Goal: Book appointment/travel/reservation

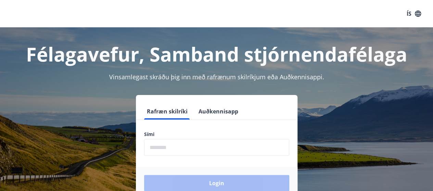
click at [174, 147] on input "phone" at bounding box center [216, 147] width 145 height 17
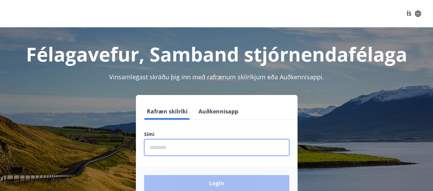
type input "********"
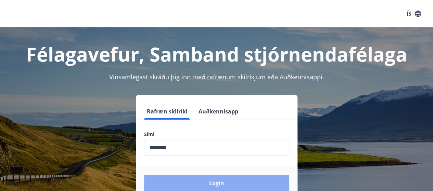
click at [228, 180] on button "Login" at bounding box center [216, 183] width 145 height 16
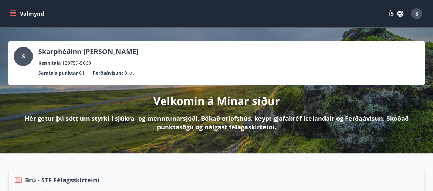
click at [16, 13] on button "Valmynd" at bounding box center [27, 14] width 39 height 12
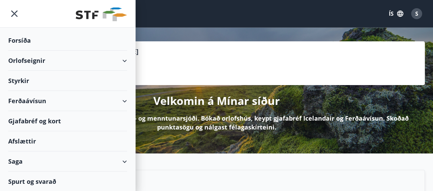
click at [28, 61] on div "Orlofseignir" at bounding box center [67, 61] width 119 height 20
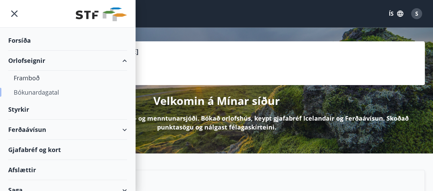
click at [30, 91] on div "Bókunardagatal" at bounding box center [68, 92] width 108 height 14
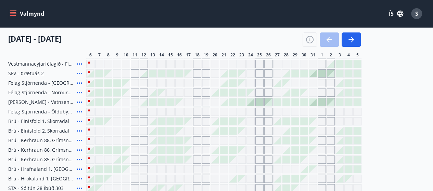
scroll to position [137, 0]
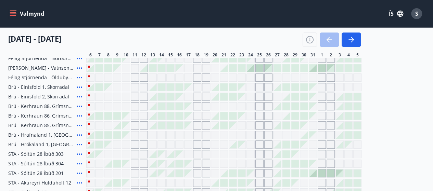
click at [190, 108] on div "Gráir dagar eru ekki bókanlegir" at bounding box center [188, 107] width 8 height 8
click at [195, 106] on div "Gráir dagar eru ekki bókanlegir" at bounding box center [197, 106] width 8 height 8
click at [210, 105] on div at bounding box center [223, 106] width 275 height 8
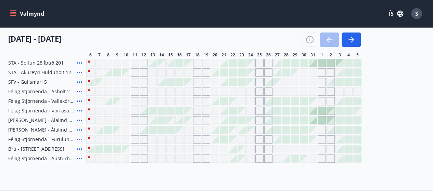
scroll to position [239, 0]
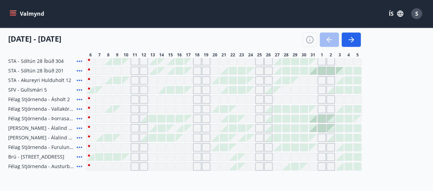
click at [89, 78] on div "Gráir dagar eru ekki bókanlegir" at bounding box center [90, 80] width 8 height 8
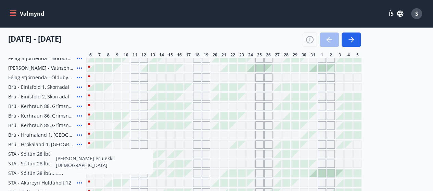
scroll to position [68, 0]
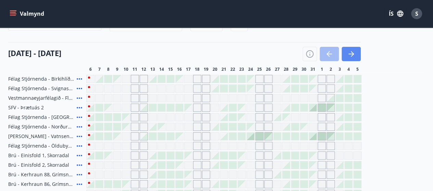
click at [352, 54] on icon "button" at bounding box center [350, 54] width 5 height 1
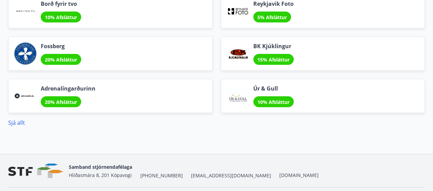
scroll to position [752, 0]
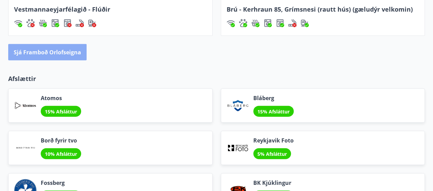
click at [64, 51] on button "Sjá framboð orlofseigna" at bounding box center [47, 52] width 78 height 16
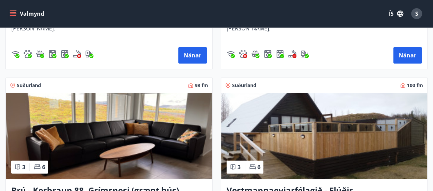
scroll to position [2431, 0]
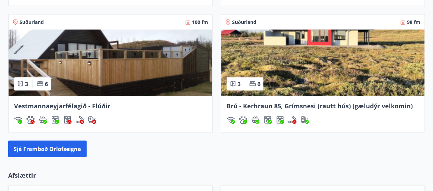
scroll to position [702, 0]
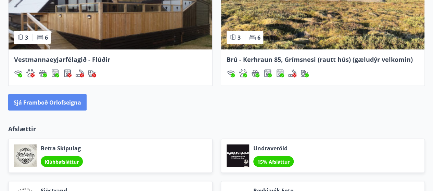
click at [50, 99] on button "Sjá framboð orlofseigna" at bounding box center [47, 102] width 78 height 16
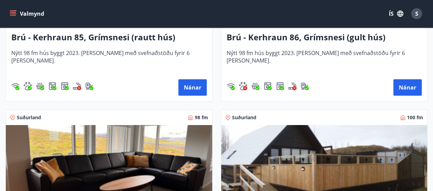
scroll to position [2428, 0]
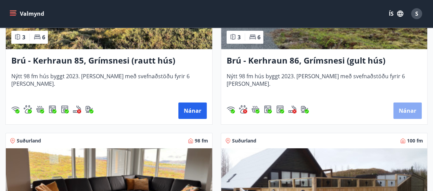
click at [403, 111] on button "Nánar" at bounding box center [407, 111] width 28 height 16
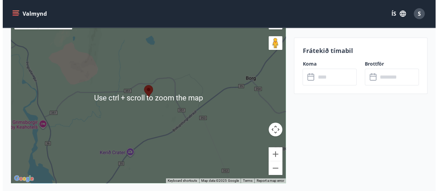
scroll to position [1265, 0]
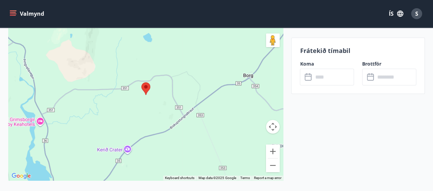
click at [330, 76] on input "text" at bounding box center [333, 77] width 41 height 17
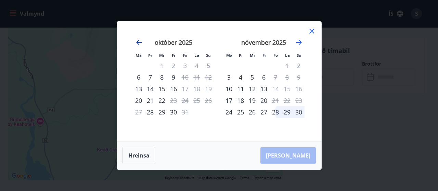
click at [137, 42] on icon "Move backward to switch to the previous month." at bounding box center [138, 42] width 5 height 5
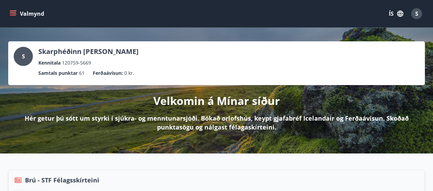
click at [17, 13] on button "Valmynd" at bounding box center [27, 14] width 39 height 12
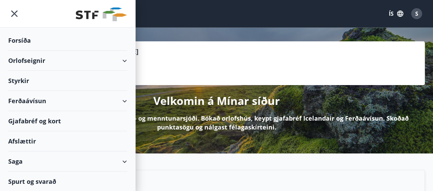
click at [27, 63] on div "Orlofseignir" at bounding box center [67, 61] width 119 height 20
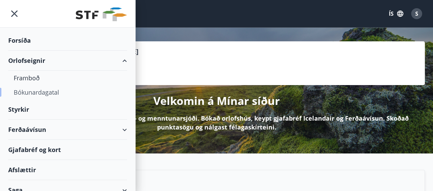
click at [29, 93] on div "Bókunardagatal" at bounding box center [68, 92] width 108 height 14
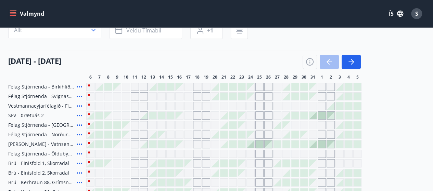
scroll to position [68, 0]
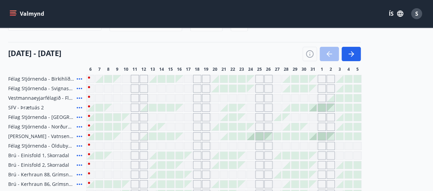
click at [161, 174] on div at bounding box center [162, 175] width 8 height 8
click at [188, 175] on div "Gráir dagar eru ekki bókanlegir" at bounding box center [188, 175] width 8 height 8
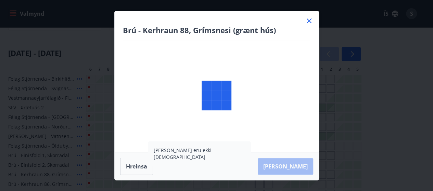
scroll to position [137, 0]
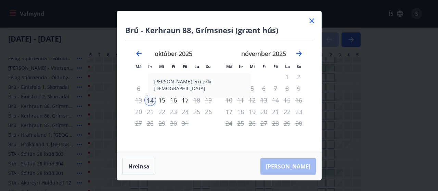
click at [313, 22] on icon at bounding box center [311, 20] width 5 height 5
click at [313, 19] on div "Valmynd ÍS S" at bounding box center [216, 13] width 416 height 16
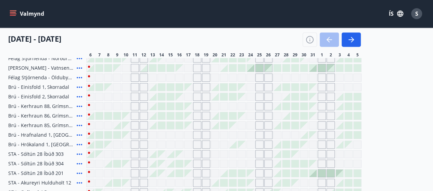
click at [191, 117] on div "Gráir dagar eru ekki bókanlegir" at bounding box center [188, 116] width 8 height 8
click at [198, 115] on div "Gráir dagar eru ekki bókanlegir" at bounding box center [197, 116] width 8 height 8
click at [223, 115] on div at bounding box center [224, 116] width 8 height 8
click at [283, 114] on div at bounding box center [223, 116] width 275 height 8
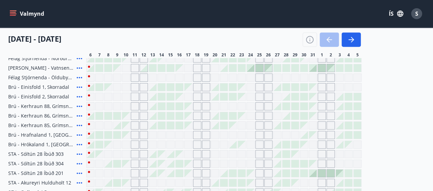
click at [294, 115] on div at bounding box center [295, 116] width 8 height 8
click at [321, 172] on div at bounding box center [322, 174] width 8 height 8
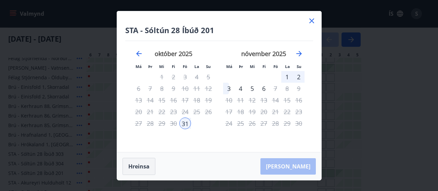
click at [143, 168] on button "Hreinsa" at bounding box center [138, 166] width 33 height 17
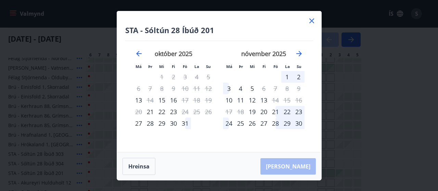
click at [314, 19] on icon at bounding box center [311, 21] width 8 height 8
click at [311, 21] on div "Valmynd ÍS S" at bounding box center [216, 13] width 416 height 16
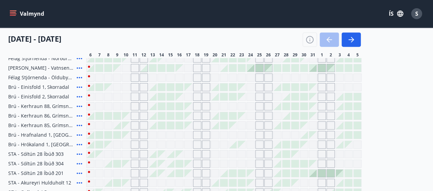
click at [260, 115] on div "Gráir dagar eru ekki bókanlegir" at bounding box center [259, 116] width 8 height 8
click at [271, 117] on div "Gráir dagar eru ekki bókanlegir" at bounding box center [268, 116] width 8 height 8
click at [287, 115] on div at bounding box center [286, 116] width 8 height 8
click at [310, 118] on div "Gráir dagar eru ekki bókanlegir" at bounding box center [313, 116] width 8 height 8
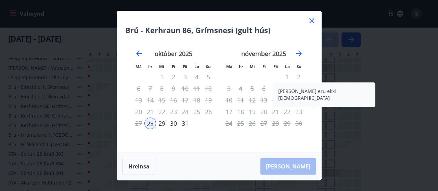
click at [313, 19] on icon at bounding box center [311, 21] width 8 height 8
click at [310, 21] on div "Valmynd ÍS S" at bounding box center [216, 13] width 416 height 16
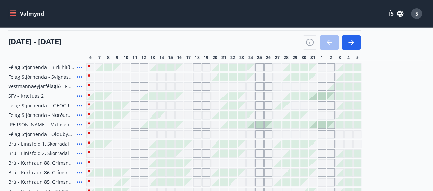
scroll to position [0, 0]
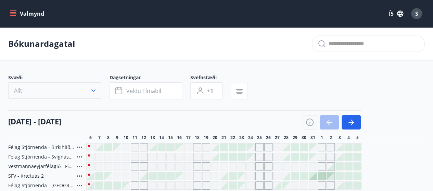
click at [93, 90] on icon "button" at bounding box center [93, 90] width 7 height 7
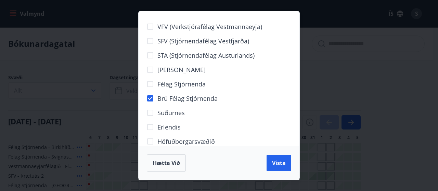
click at [81, 74] on div "VFV (Verkstjórafélag Vestmannaeyja) SFV (Stjórnendafélag Vestfjarða) STA (Stjór…" at bounding box center [219, 95] width 438 height 191
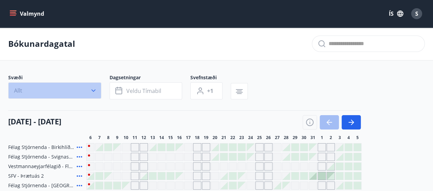
click at [95, 89] on icon "button" at bounding box center [93, 90] width 7 height 7
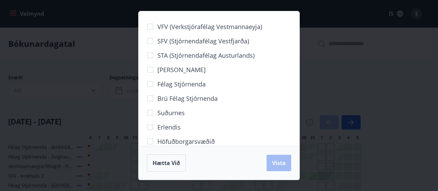
click at [74, 57] on div "VFV (Verkstjórafélag Vestmannaeyja) SFV (Stjórnendafélag Vestfjarða) STA (Stjór…" at bounding box center [219, 95] width 438 height 191
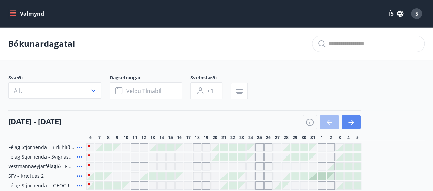
click at [349, 120] on icon "button" at bounding box center [351, 122] width 8 height 8
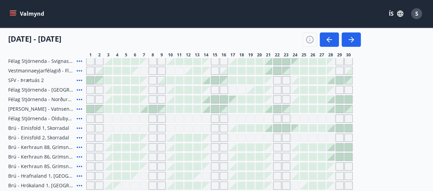
scroll to position [103, 0]
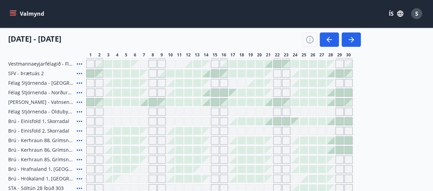
click at [144, 121] on div "Gráir dagar eru ekki bókanlegir" at bounding box center [144, 121] width 8 height 8
click at [177, 121] on div "Gráir dagar eru ekki bókanlegir" at bounding box center [179, 121] width 8 height 8
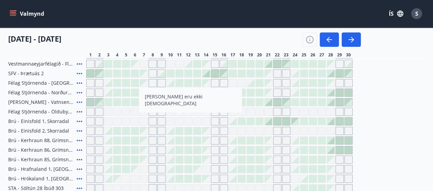
click at [32, 15] on button "Valmynd" at bounding box center [27, 14] width 39 height 12
click at [13, 12] on icon "menu" at bounding box center [13, 12] width 6 height 1
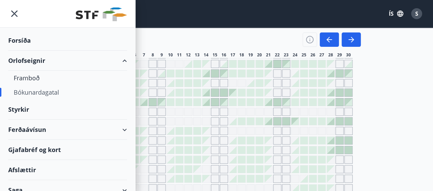
click at [179, 38] on div "[DATE] - [DATE]" at bounding box center [184, 37] width 352 height 19
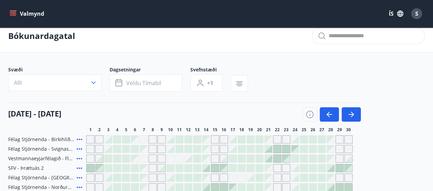
scroll to position [0, 0]
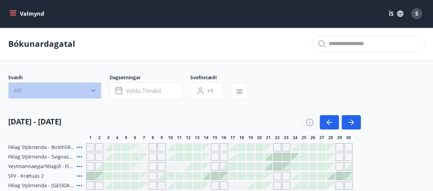
click at [93, 91] on icon "button" at bounding box center [93, 91] width 4 height 2
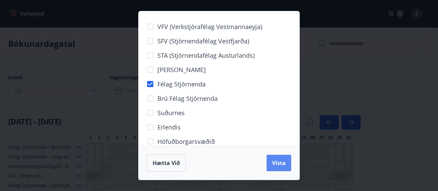
click at [283, 161] on span "Vista" at bounding box center [279, 163] width 14 height 8
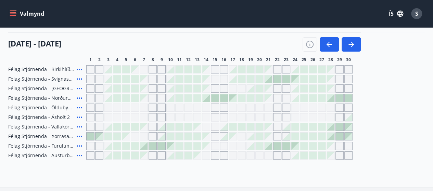
scroll to position [103, 0]
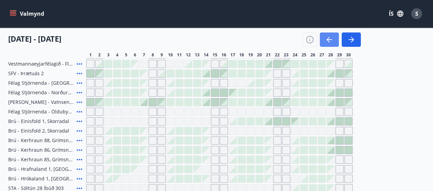
click at [327, 41] on icon "button" at bounding box center [329, 40] width 8 height 8
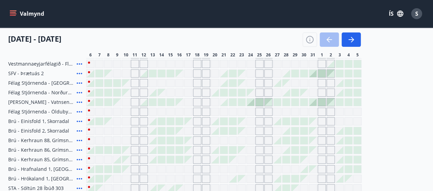
click at [257, 101] on div at bounding box center [259, 102] width 8 height 8
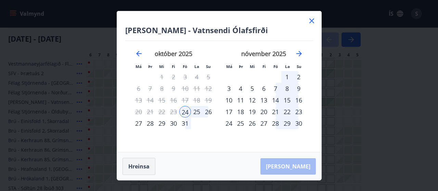
click at [144, 164] on button "Hreinsa" at bounding box center [138, 166] width 33 height 17
click at [313, 21] on icon at bounding box center [311, 21] width 8 height 8
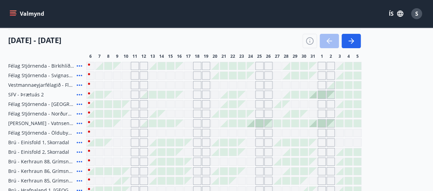
scroll to position [103, 0]
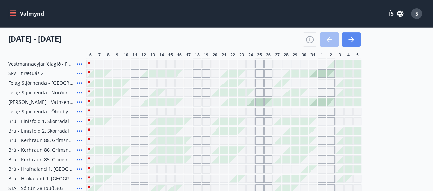
click at [348, 42] on icon "button" at bounding box center [351, 40] width 8 height 8
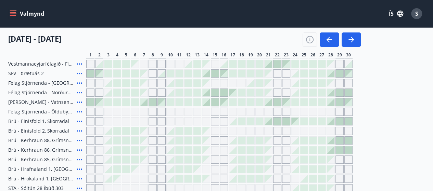
click at [270, 122] on div at bounding box center [268, 122] width 8 height 8
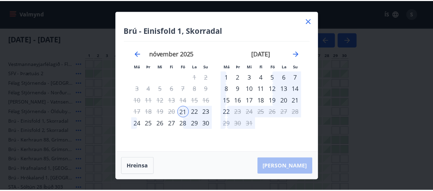
scroll to position [0, 0]
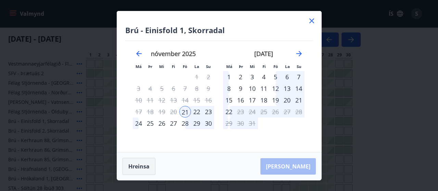
click at [141, 164] on button "Hreinsa" at bounding box center [138, 166] width 33 height 17
drag, startPoint x: 311, startPoint y: 22, endPoint x: 228, endPoint y: 134, distance: 139.4
click at [311, 22] on icon at bounding box center [311, 21] width 8 height 8
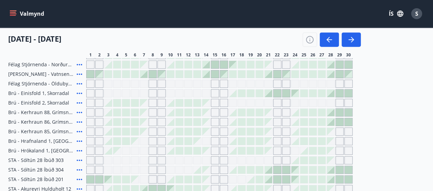
scroll to position [137, 0]
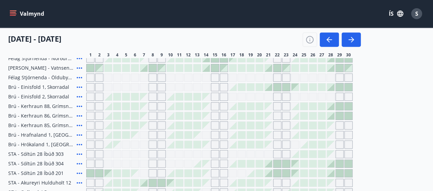
click at [341, 104] on div at bounding box center [339, 107] width 8 height 8
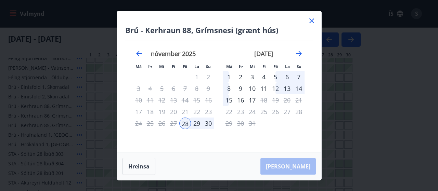
click at [311, 22] on icon at bounding box center [311, 20] width 5 height 5
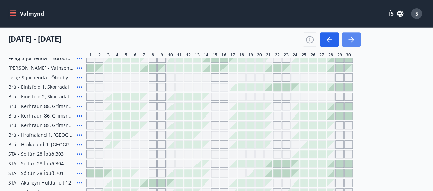
click at [355, 39] on button "button" at bounding box center [350, 39] width 19 height 14
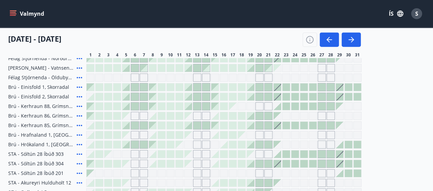
drag, startPoint x: 295, startPoint y: 86, endPoint x: 296, endPoint y: 90, distance: 4.1
click at [295, 86] on div at bounding box center [295, 87] width 8 height 8
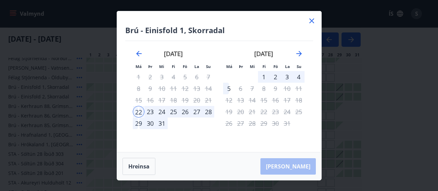
click at [311, 22] on icon at bounding box center [311, 21] width 8 height 8
click at [138, 162] on div "Gráir dagar eru ekki bókanlegir" at bounding box center [135, 164] width 8 height 8
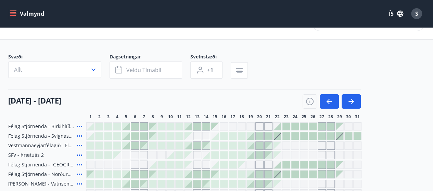
scroll to position [0, 0]
